Goal: Task Accomplishment & Management: Use online tool/utility

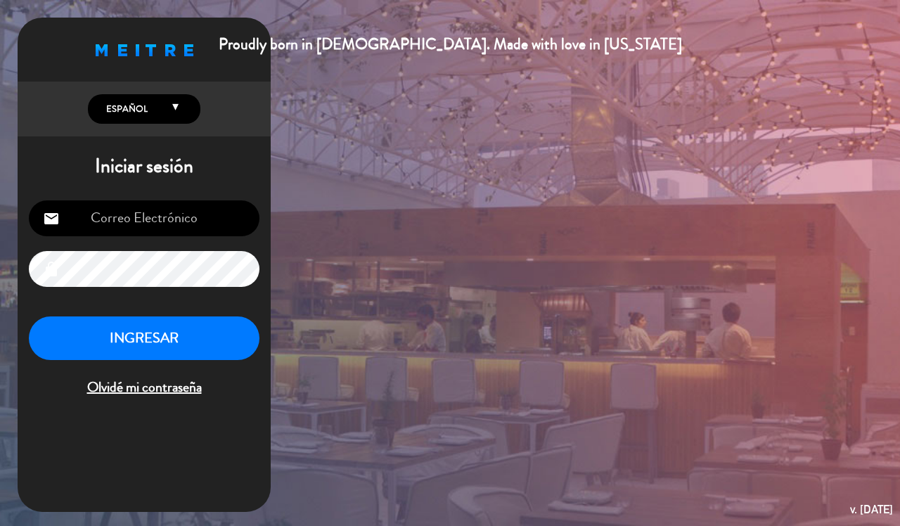
type input "[EMAIL_ADDRESS][DOMAIN_NAME]"
click at [234, 353] on button "INGRESAR" at bounding box center [144, 338] width 231 height 44
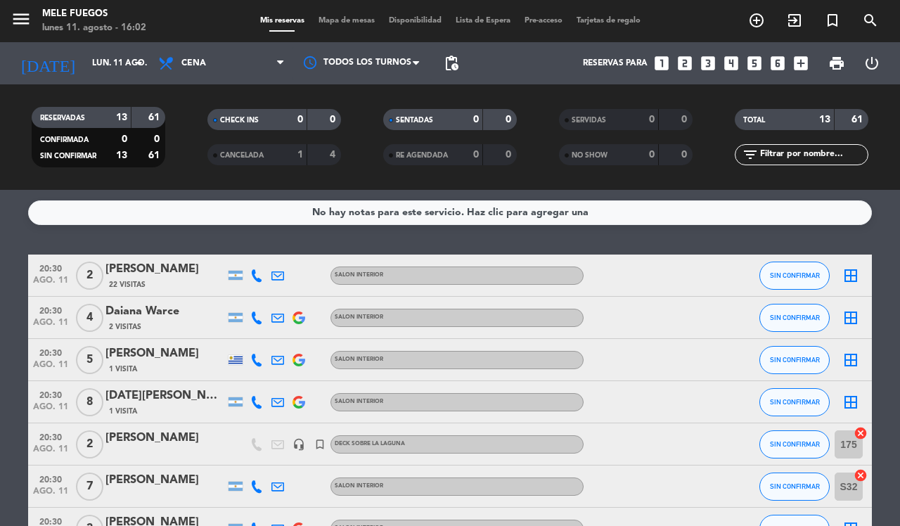
click at [850, 320] on icon "border_all" at bounding box center [851, 317] width 17 height 17
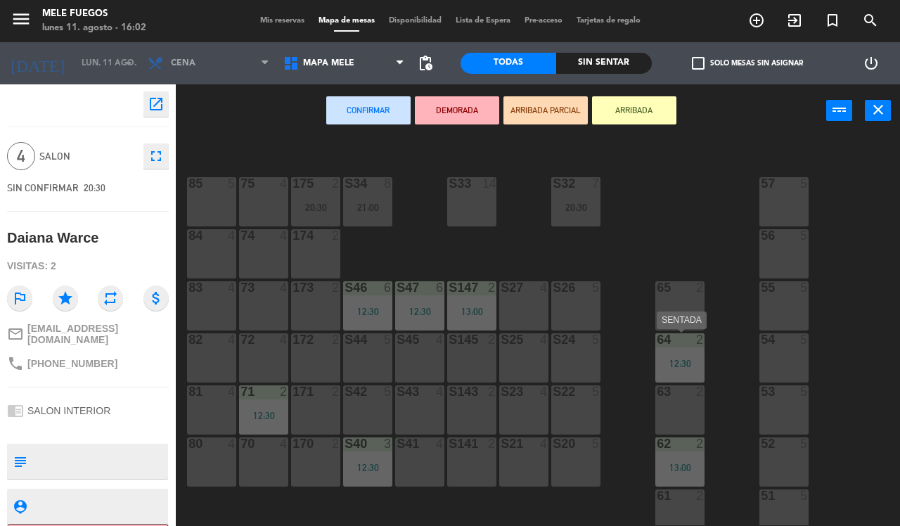
scroll to position [153, 0]
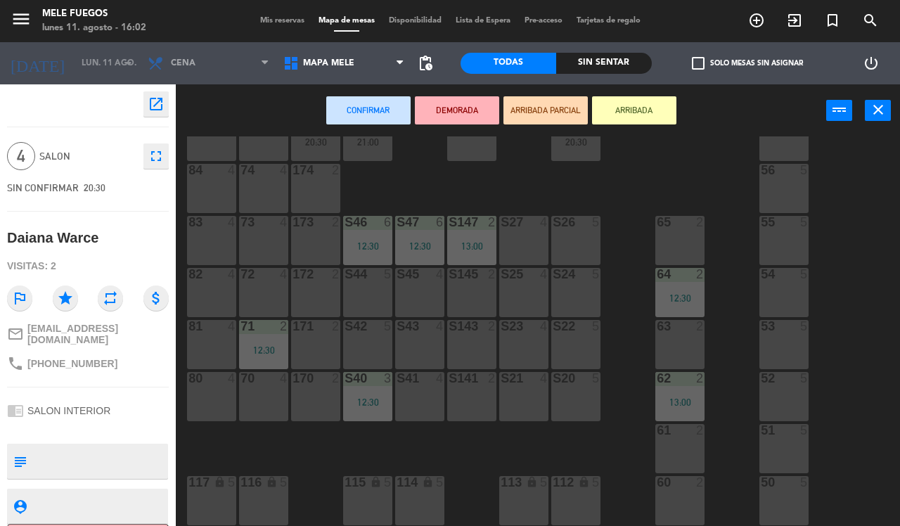
click at [638, 214] on div "100 8 101 8 102 8 103 8 104 8 S32 7 20:30 S33 14 S34 8 21:00 75 4 85 5 175 2 20…" at bounding box center [542, 330] width 715 height 389
click at [585, 352] on div "S22 5" at bounding box center [575, 344] width 49 height 49
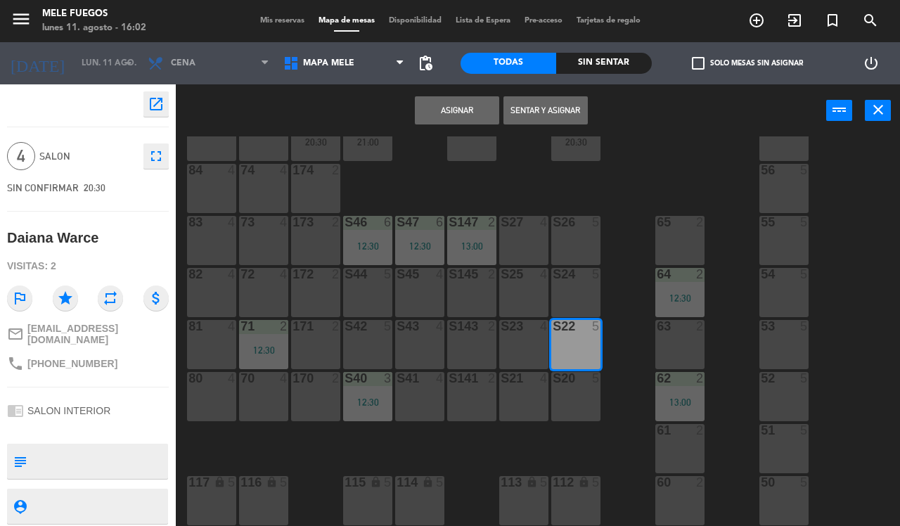
click at [468, 106] on button "Asignar" at bounding box center [457, 110] width 84 height 28
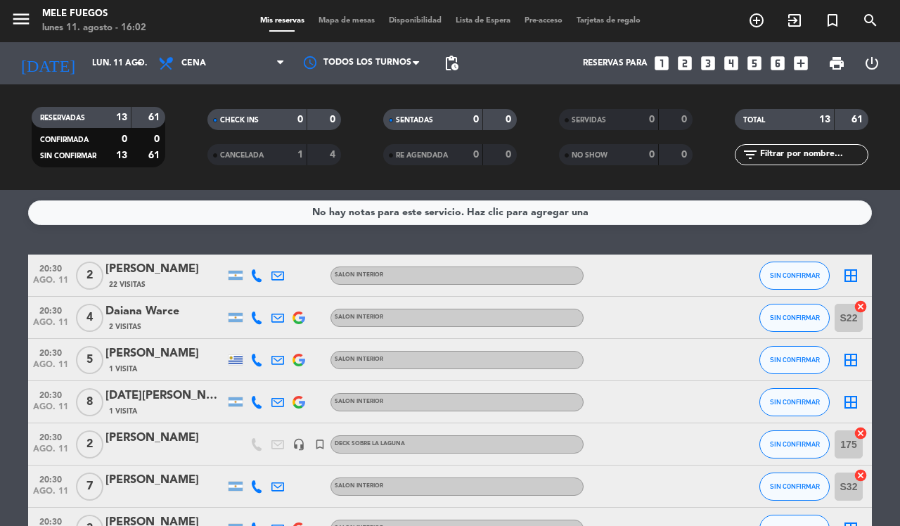
click at [856, 357] on icon "border_all" at bounding box center [851, 360] width 17 height 17
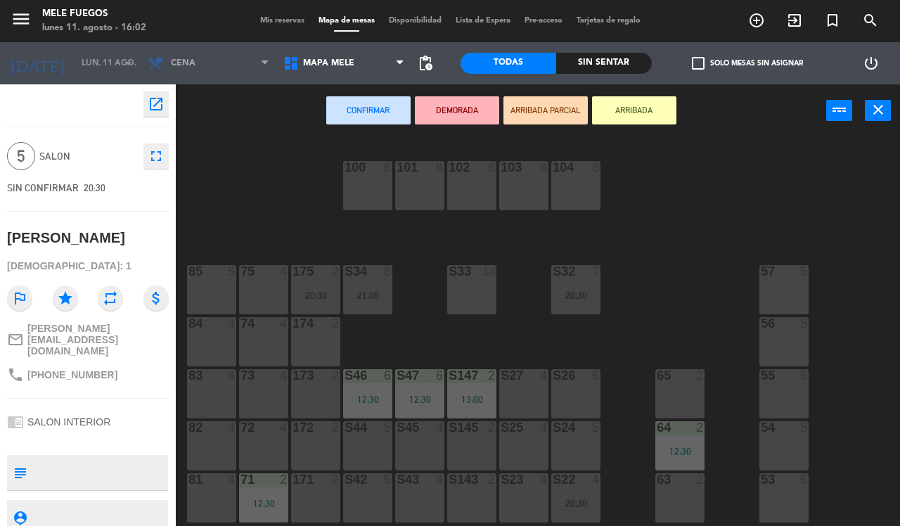
scroll to position [88, 0]
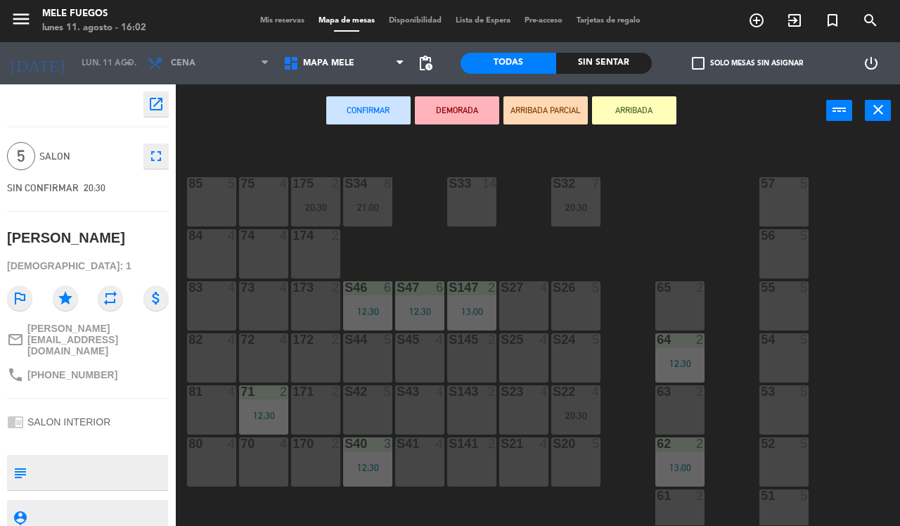
click at [383, 368] on div "S44 5" at bounding box center [367, 357] width 49 height 49
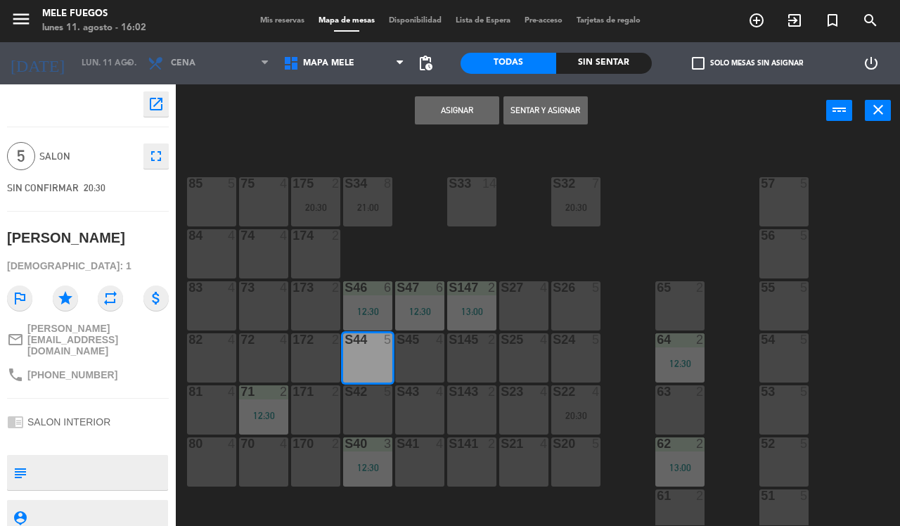
click at [454, 110] on button "Asignar" at bounding box center [457, 110] width 84 height 28
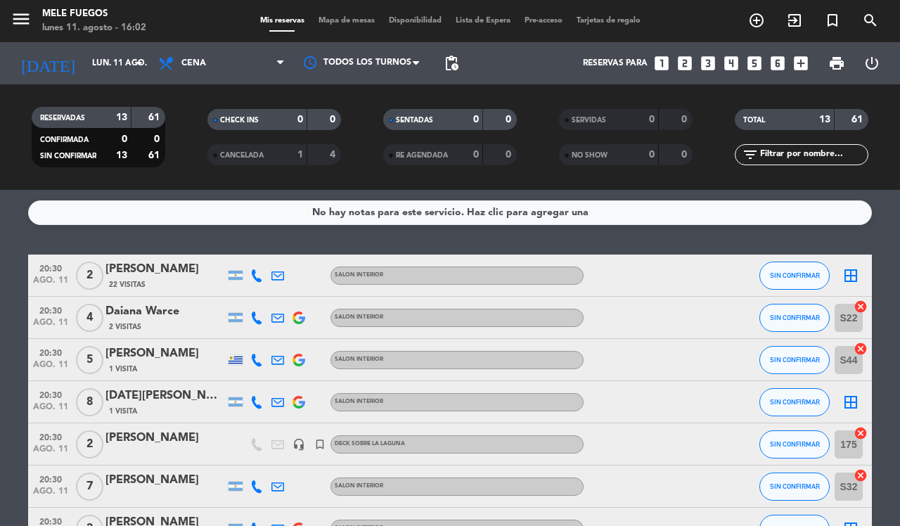
click at [844, 402] on icon "border_all" at bounding box center [851, 402] width 17 height 17
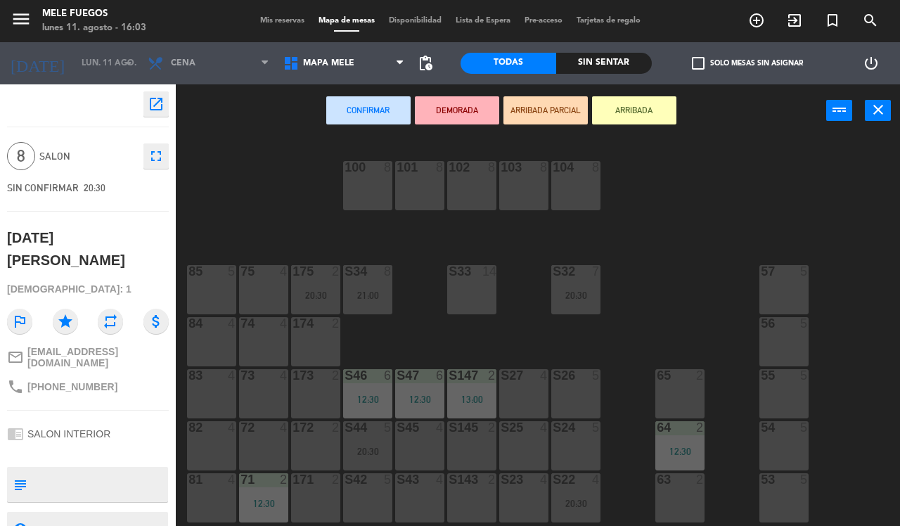
click at [570, 388] on div "S26 5" at bounding box center [575, 393] width 49 height 49
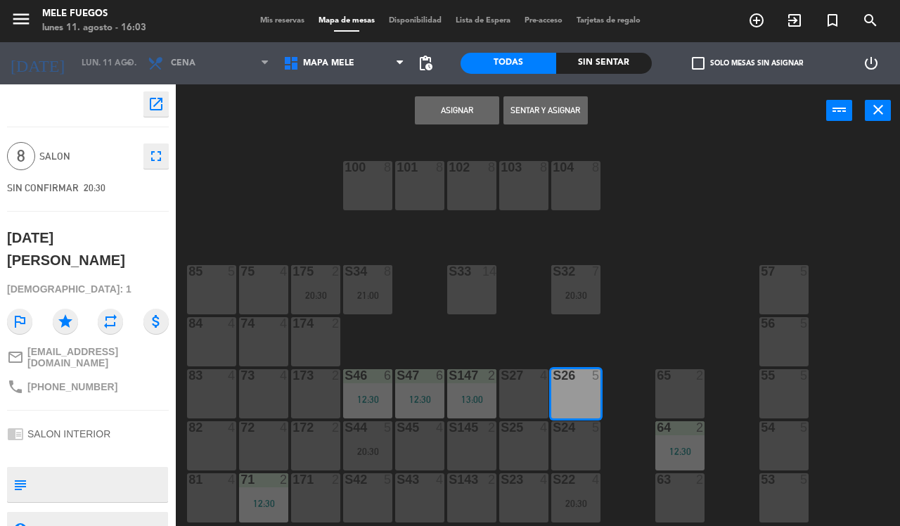
click at [536, 389] on div "S27 4" at bounding box center [523, 393] width 49 height 49
click at [447, 110] on button "Asignar" at bounding box center [457, 110] width 84 height 28
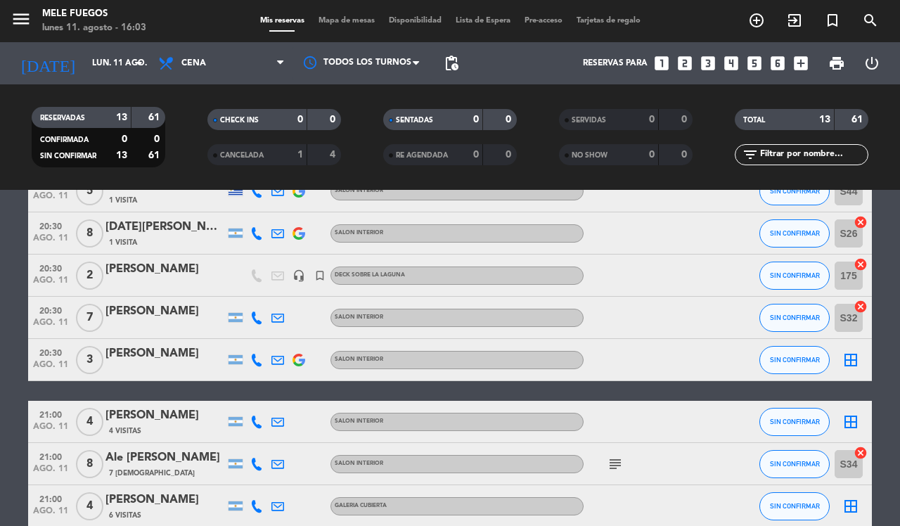
scroll to position [176, 0]
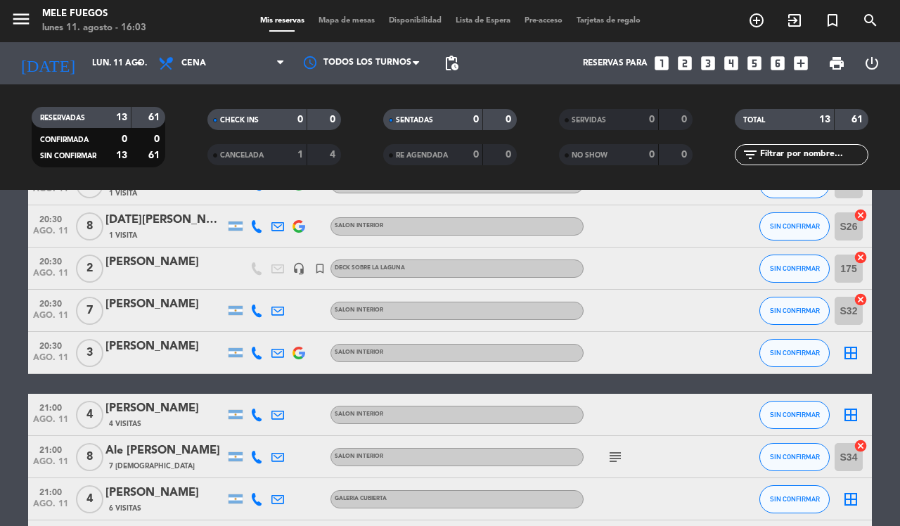
click at [846, 349] on icon "border_all" at bounding box center [851, 353] width 17 height 17
